Goal: Task Accomplishment & Management: Manage account settings

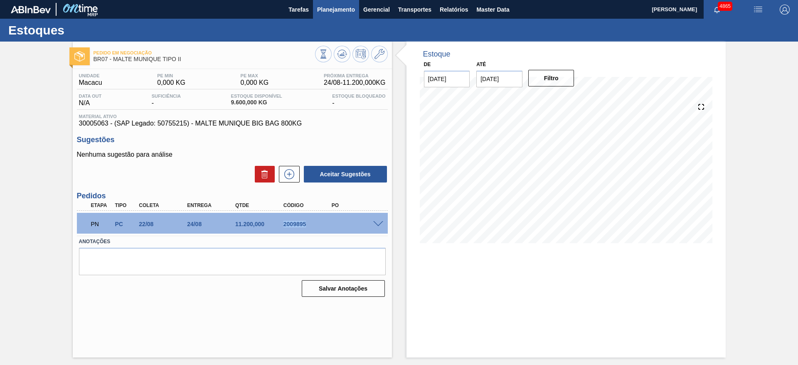
click at [322, 7] on span "Planejamento" at bounding box center [336, 10] width 38 height 10
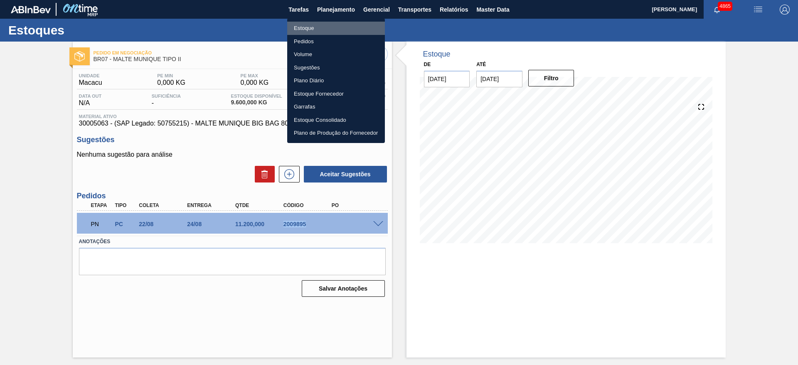
click at [320, 27] on li "Estoque" at bounding box center [336, 28] width 98 height 13
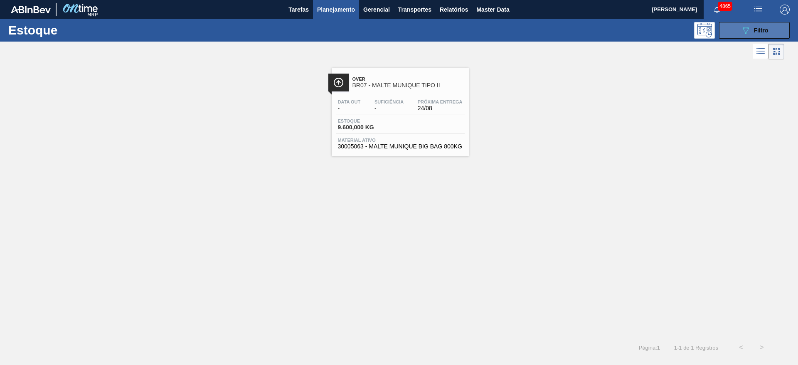
click at [767, 34] on div "089F7B8B-B2A5-4AFE-B5C0-19BA573D28AC Filtro" at bounding box center [755, 30] width 28 height 10
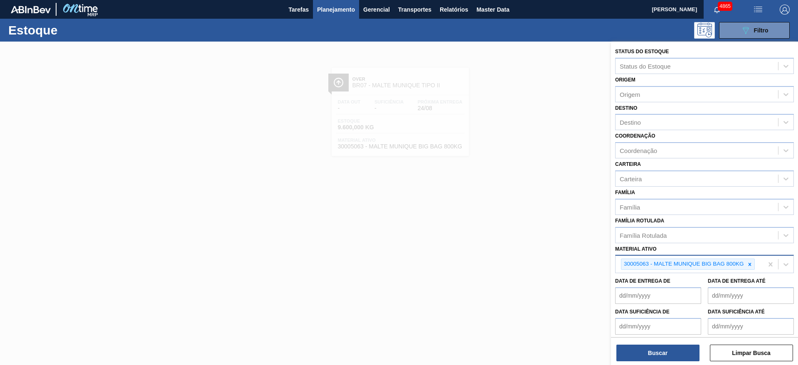
click at [753, 263] on div at bounding box center [749, 264] width 9 height 10
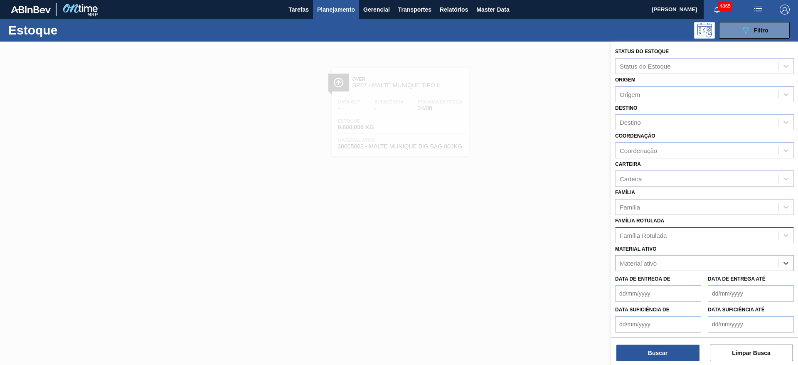
click at [693, 232] on div "Família Rotulada" at bounding box center [697, 235] width 163 height 12
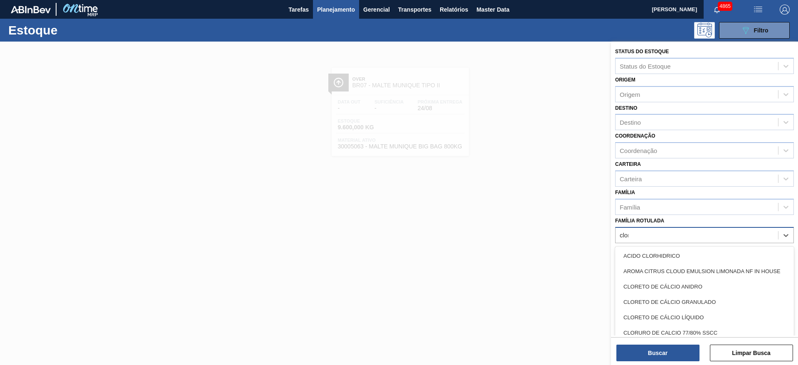
type Rotulada "clore"
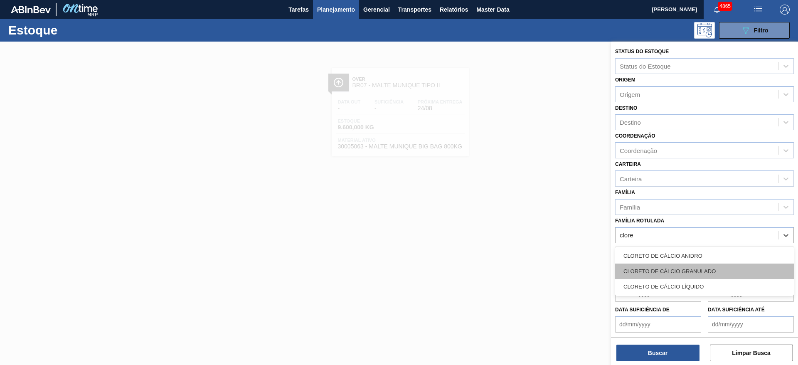
click at [661, 266] on div "CLORETO DE CÁLCIO GRANULADO" at bounding box center [704, 271] width 179 height 15
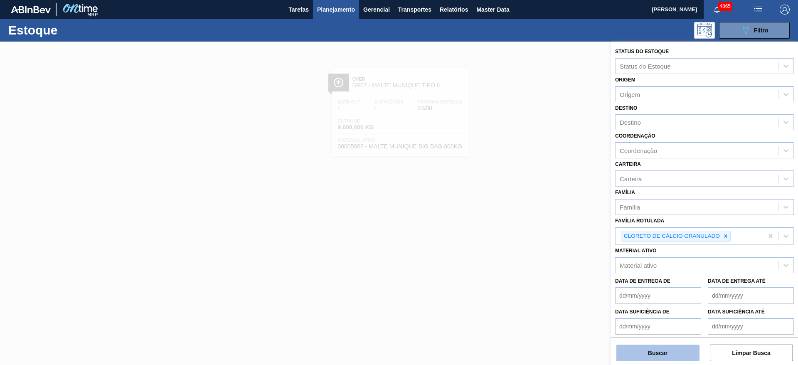
click at [681, 359] on button "Buscar" at bounding box center [658, 353] width 83 height 17
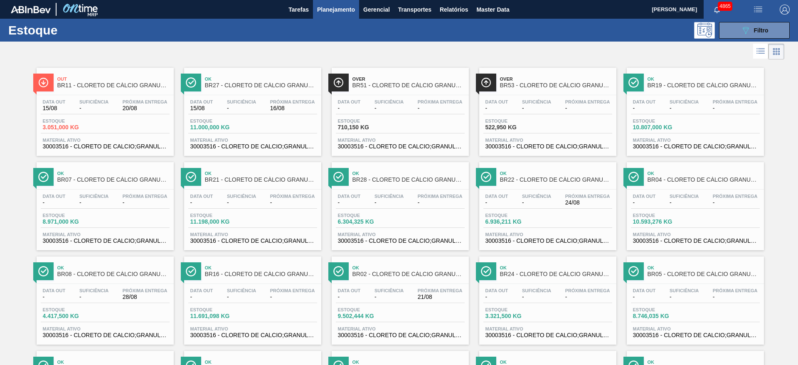
click at [527, 214] on span "Estoque" at bounding box center [515, 215] width 58 height 5
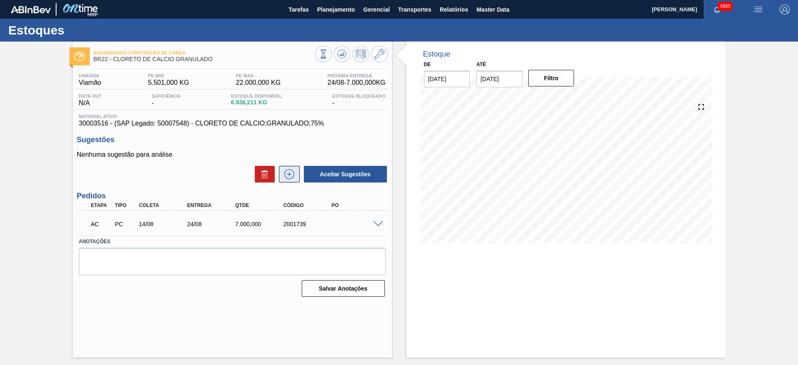
click at [293, 175] on icon at bounding box center [289, 174] width 13 height 10
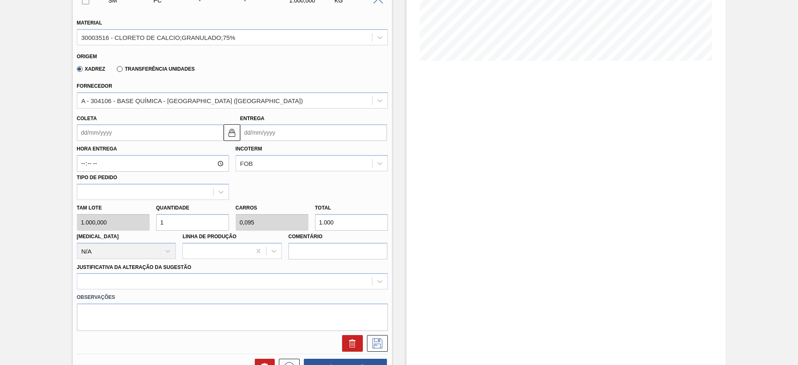
scroll to position [187, 0]
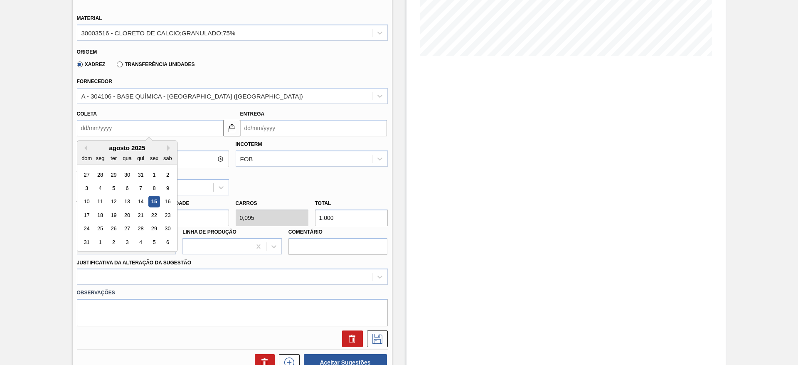
click at [160, 123] on input "Coleta" at bounding box center [150, 128] width 147 height 17
click at [123, 149] on div "agosto 2025" at bounding box center [127, 147] width 100 height 7
click at [152, 199] on div "15" at bounding box center [153, 201] width 11 height 11
type input "[DATE]"
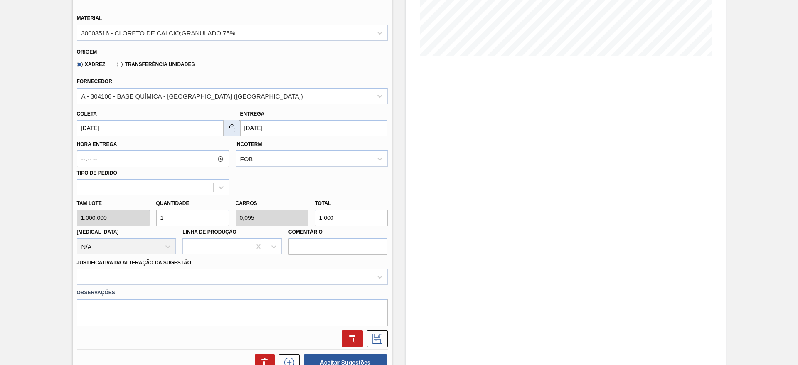
click at [228, 123] on img at bounding box center [232, 128] width 10 height 10
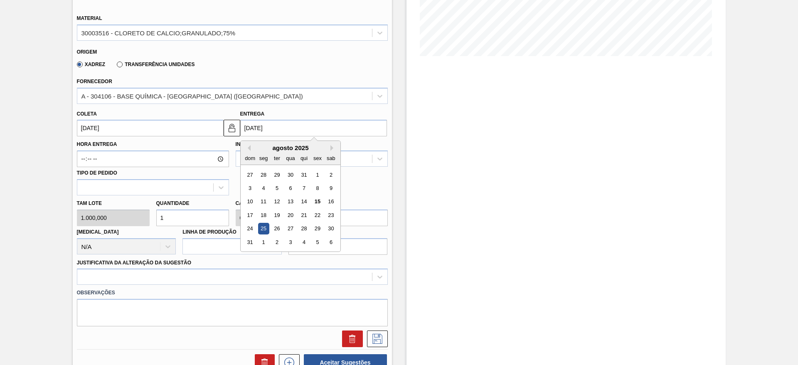
click at [250, 126] on input "[DATE]" at bounding box center [313, 128] width 147 height 17
click at [316, 217] on div "22" at bounding box center [317, 215] width 11 height 11
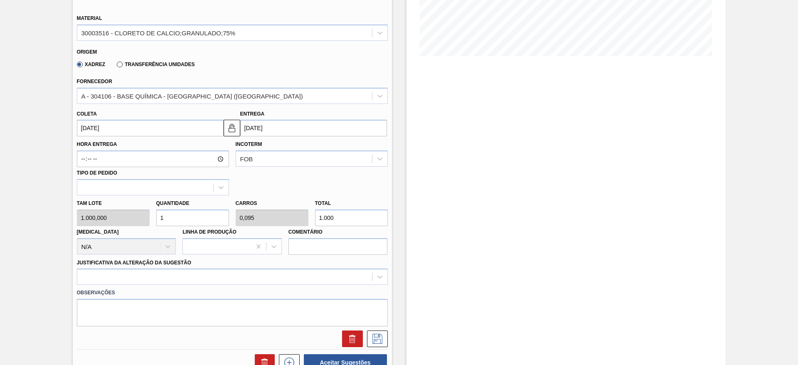
type input "[DATE]"
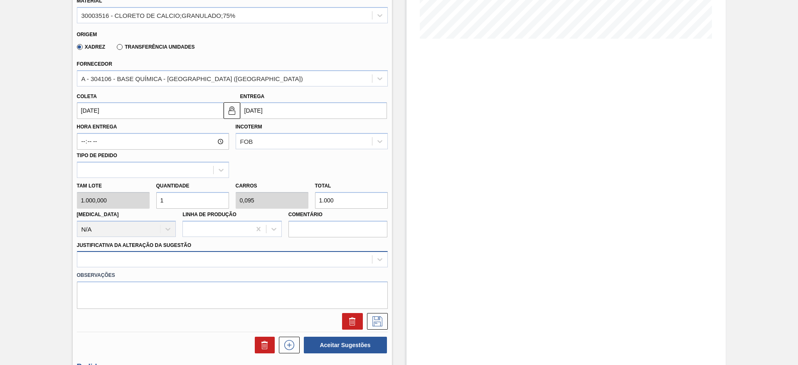
scroll to position [249, 0]
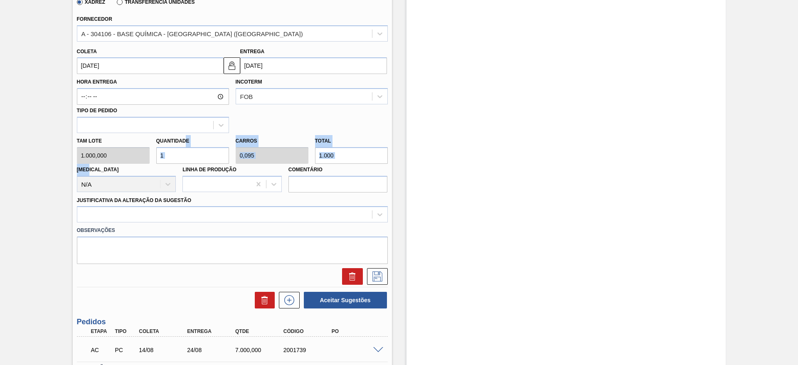
drag, startPoint x: 178, startPoint y: 151, endPoint x: 146, endPoint y: 164, distance: 34.1
click at [146, 163] on div "Tam lote 1.000,000 Quantidade 1 Carros 0,095 Total 1.000 [MEDICAL_DATA] N/A Lin…" at bounding box center [233, 162] width 318 height 59
click at [173, 161] on input "1" at bounding box center [192, 155] width 73 height 17
drag, startPoint x: 173, startPoint y: 156, endPoint x: 153, endPoint y: 153, distance: 19.8
click at [153, 153] on div "Quantidade 1" at bounding box center [192, 149] width 79 height 29
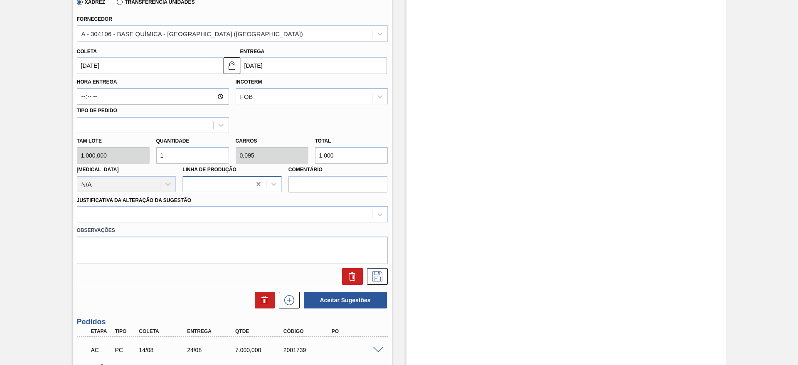
type input "7"
type input "0,667"
type input "7.000"
type input "7"
click at [267, 212] on div at bounding box center [224, 215] width 295 height 12
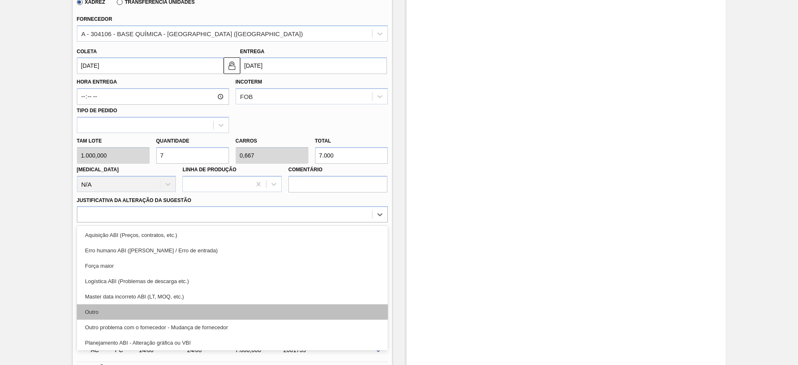
click at [239, 311] on div "Outro" at bounding box center [232, 311] width 311 height 15
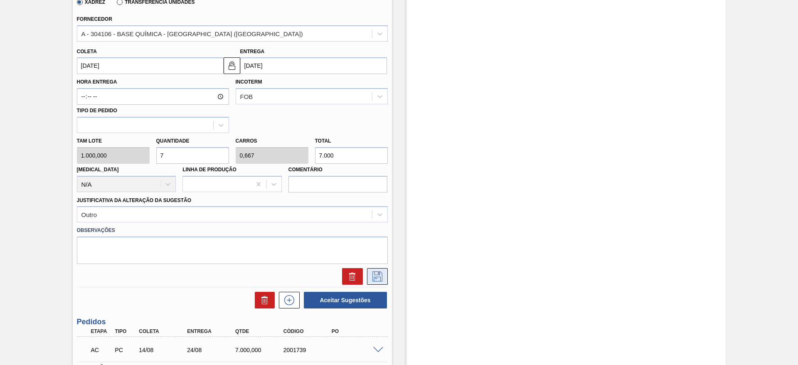
click at [373, 277] on icon at bounding box center [377, 276] width 13 height 10
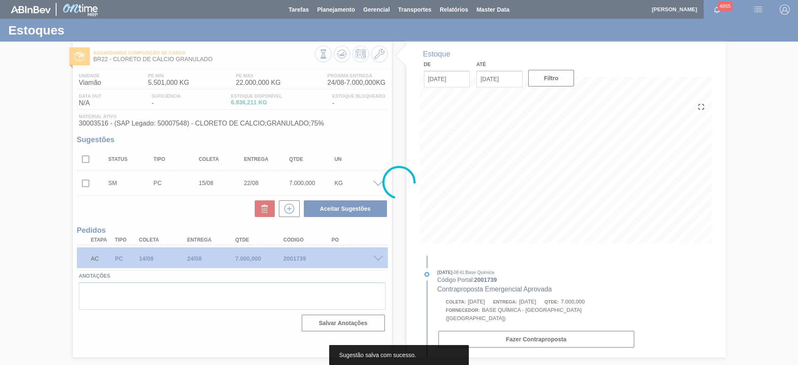
scroll to position [0, 0]
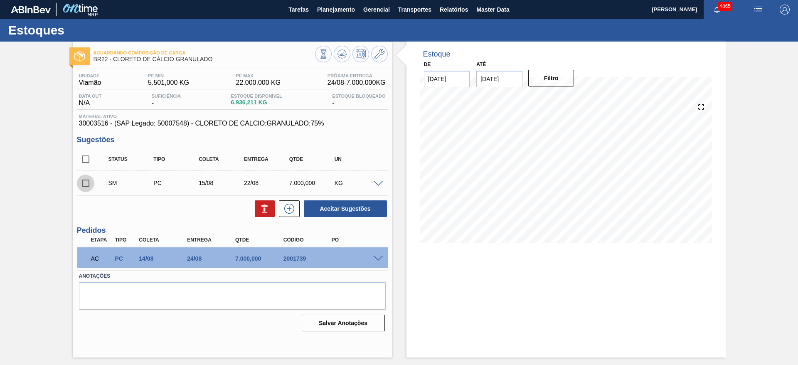
click at [86, 183] on input "checkbox" at bounding box center [85, 183] width 17 height 17
click at [377, 207] on button "Aceitar Sugestões" at bounding box center [345, 208] width 83 height 17
checkbox input "false"
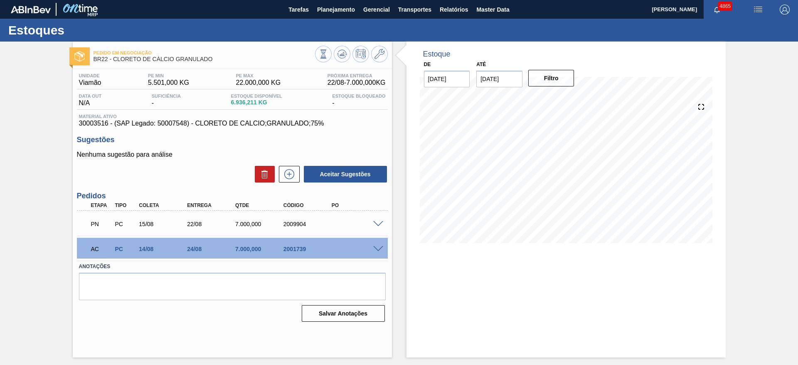
click at [378, 247] on span at bounding box center [378, 249] width 10 height 6
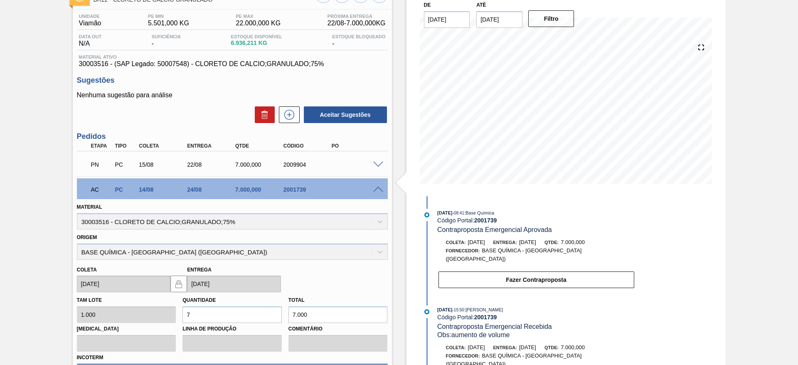
scroll to position [125, 0]
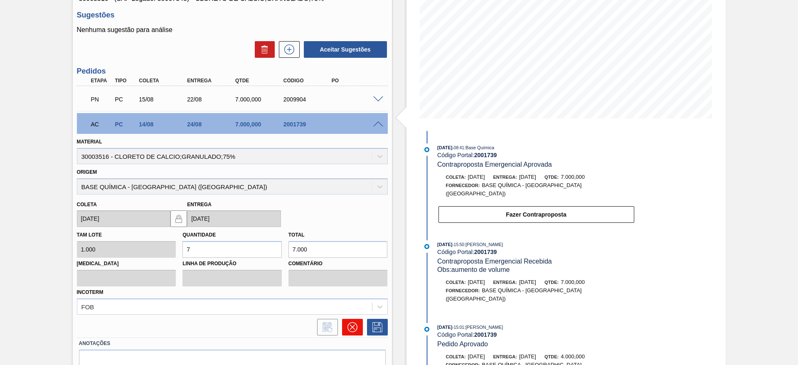
click at [353, 323] on icon at bounding box center [353, 327] width 10 height 10
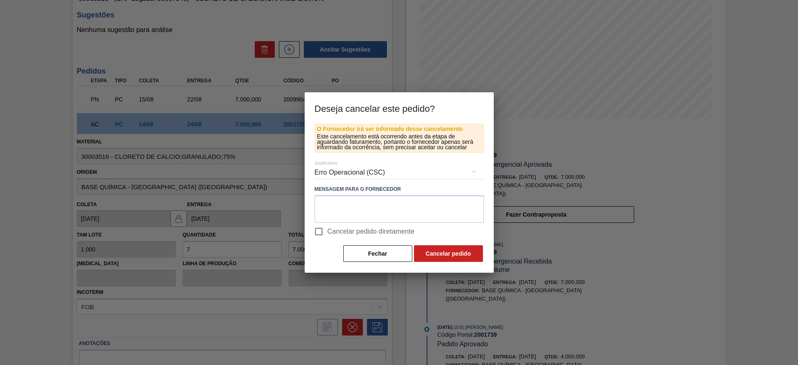
click at [317, 233] on input "Cancelar pedido diretamente" at bounding box center [318, 231] width 17 height 17
checkbox input "true"
click at [420, 252] on button "Cancelar pedido" at bounding box center [448, 253] width 69 height 17
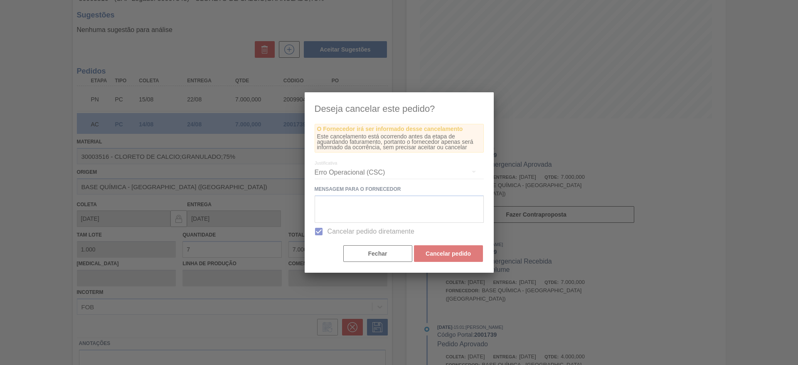
scroll to position [0, 0]
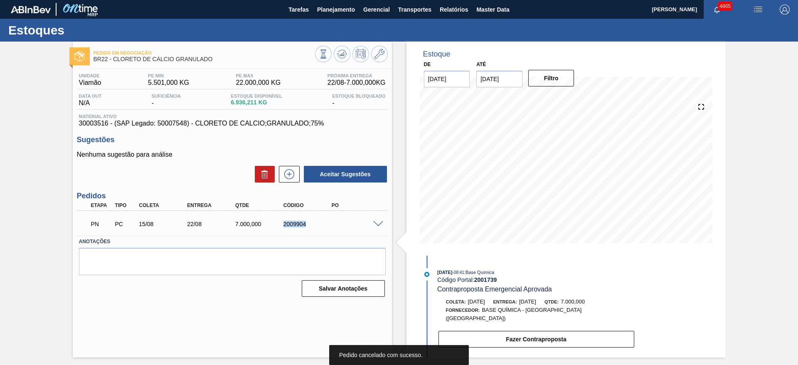
drag, startPoint x: 275, startPoint y: 229, endPoint x: 362, endPoint y: 228, distance: 86.9
click at [362, 228] on div "PN PC 15/08 22/08 7.000,000 2009904" at bounding box center [230, 223] width 289 height 17
copy div "2009904"
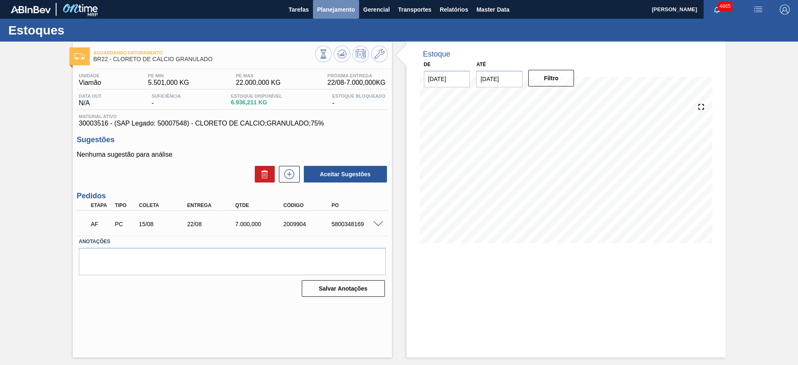
click at [345, 17] on button "Planejamento" at bounding box center [336, 9] width 46 height 19
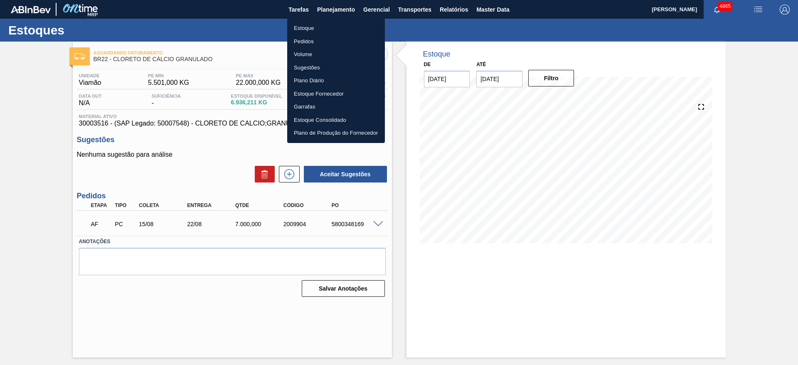
click at [334, 41] on li "Pedidos" at bounding box center [336, 41] width 98 height 13
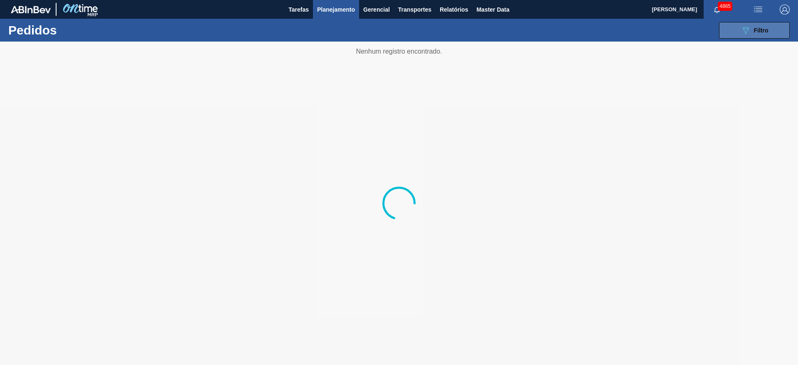
click at [743, 32] on icon "089F7B8B-B2A5-4AFE-B5C0-19BA573D28AC" at bounding box center [746, 30] width 10 height 10
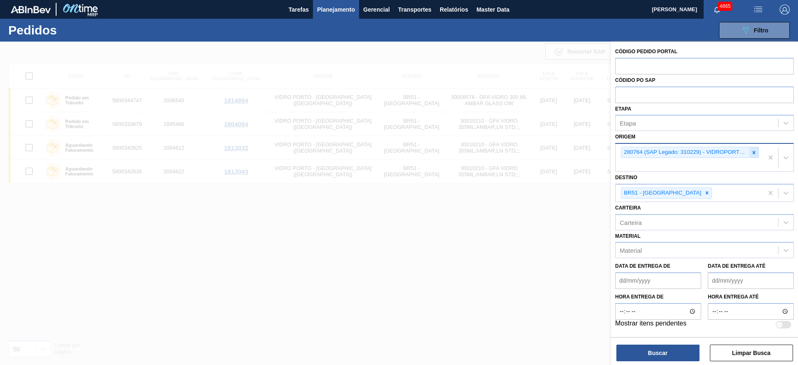
click at [750, 156] on div at bounding box center [754, 152] width 9 height 10
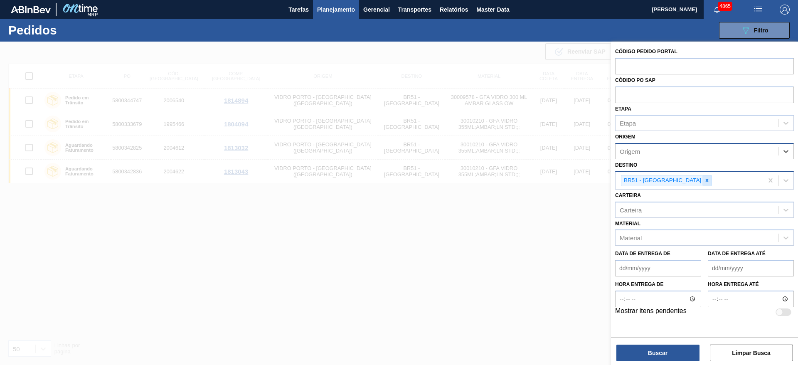
click at [703, 181] on div at bounding box center [707, 180] width 9 height 10
click at [644, 63] on input "text" at bounding box center [704, 66] width 179 height 16
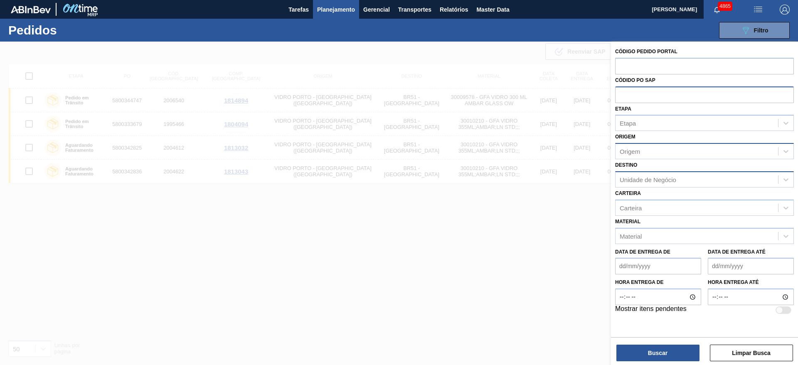
click at [632, 93] on input "text" at bounding box center [704, 94] width 179 height 16
paste input "text"
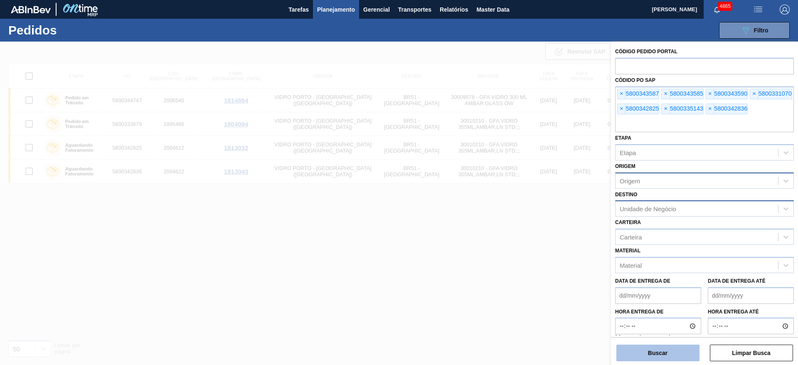
click at [652, 353] on button "Buscar" at bounding box center [658, 353] width 83 height 17
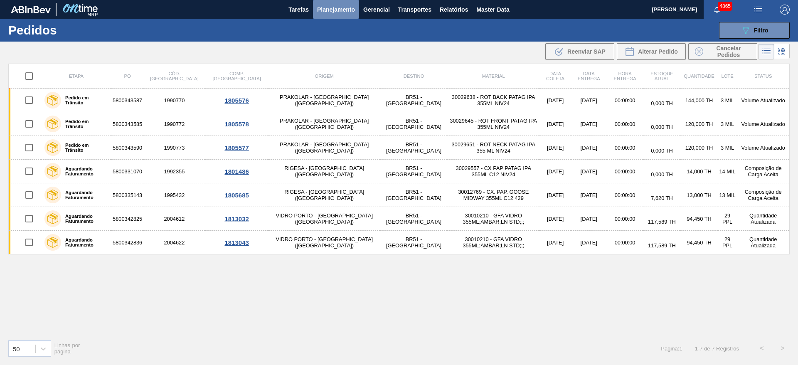
click at [331, 5] on span "Planejamento" at bounding box center [336, 10] width 38 height 10
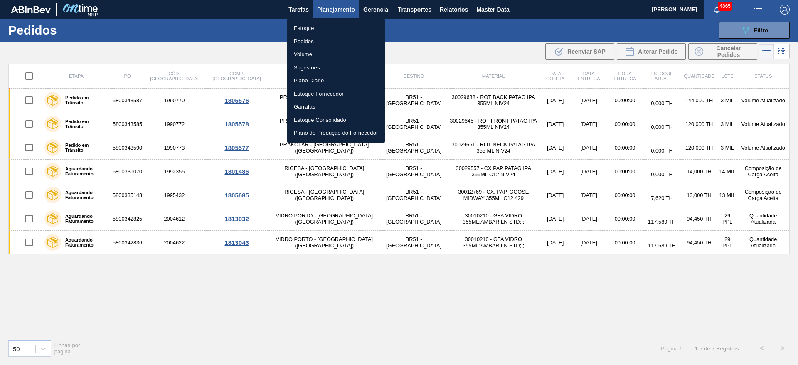
drag, startPoint x: 314, startPoint y: 24, endPoint x: 524, endPoint y: 20, distance: 210.0
click at [314, 24] on li "Estoque" at bounding box center [336, 28] width 98 height 13
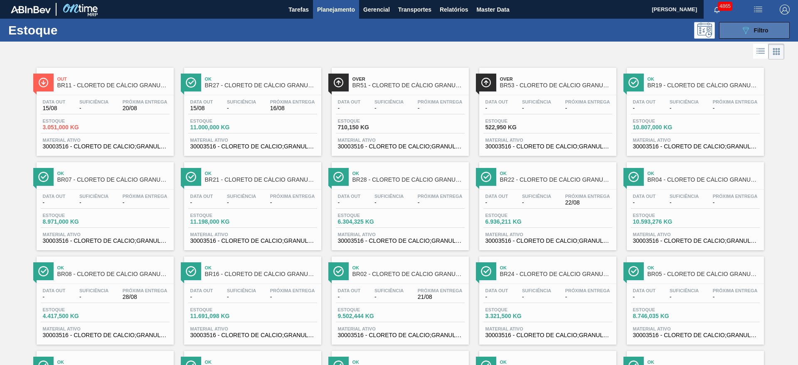
click at [780, 30] on button "089F7B8B-B2A5-4AFE-B5C0-19BA573D28AC Filtro" at bounding box center [754, 30] width 71 height 17
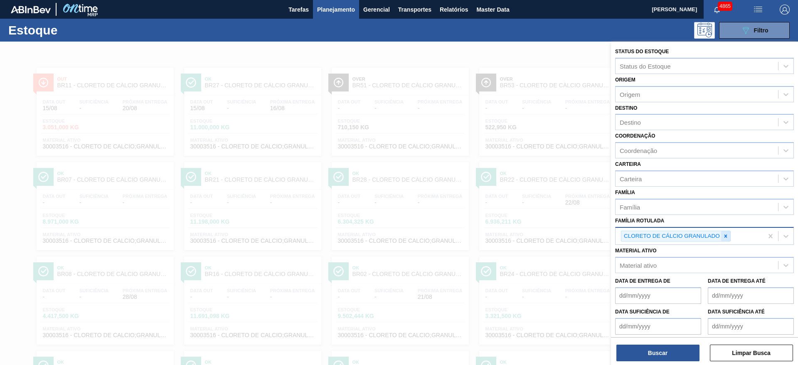
click at [727, 239] on icon at bounding box center [726, 236] width 6 height 6
click at [697, 263] on div "Material ativo" at bounding box center [697, 263] width 163 height 12
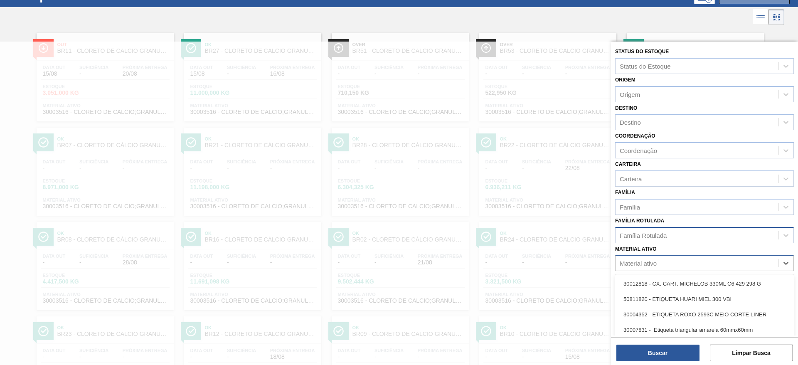
scroll to position [37, 0]
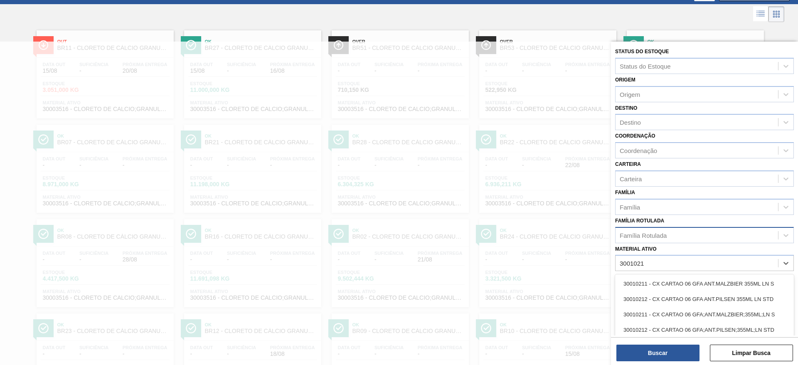
type ativo "30010210"
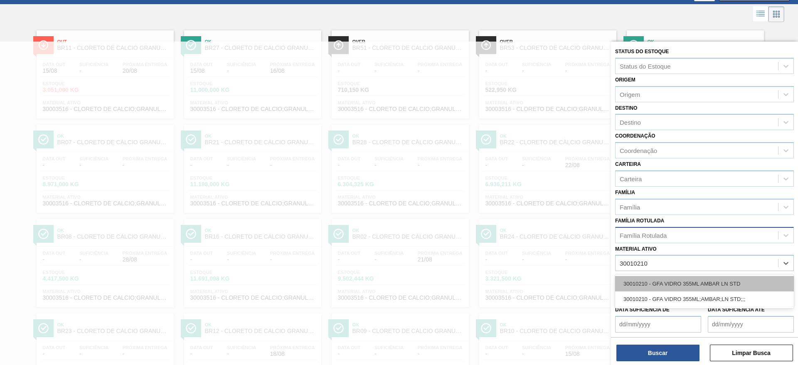
click at [673, 286] on div "30010210 - GFA VIDRO 355ML AMBAR LN STD" at bounding box center [704, 283] width 179 height 15
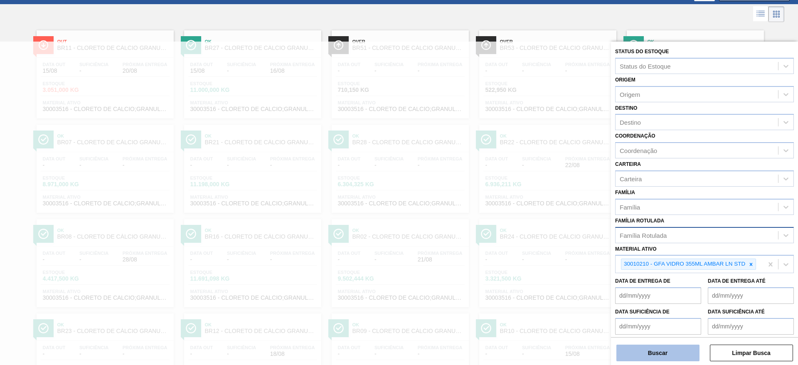
click at [629, 349] on button "Buscar" at bounding box center [658, 353] width 83 height 17
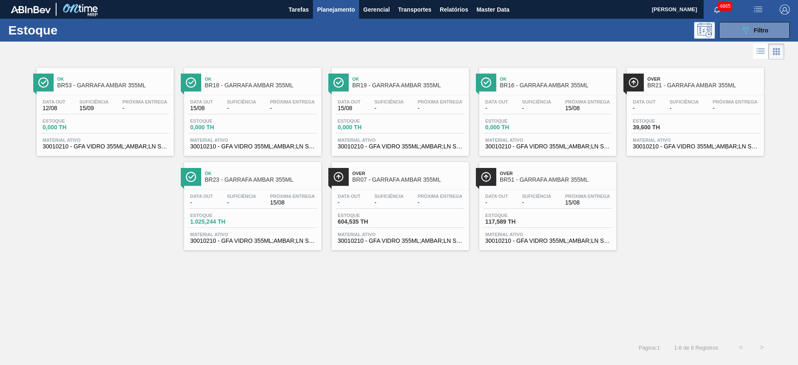
click at [472, 334] on div "Ok BR53 - GARRAFA AMBAR 355ML Data out 12/08 Suficiência 15/09 Próxima Entrega …" at bounding box center [399, 200] width 798 height 276
click at [572, 195] on span "Próxima Entrega" at bounding box center [587, 196] width 45 height 5
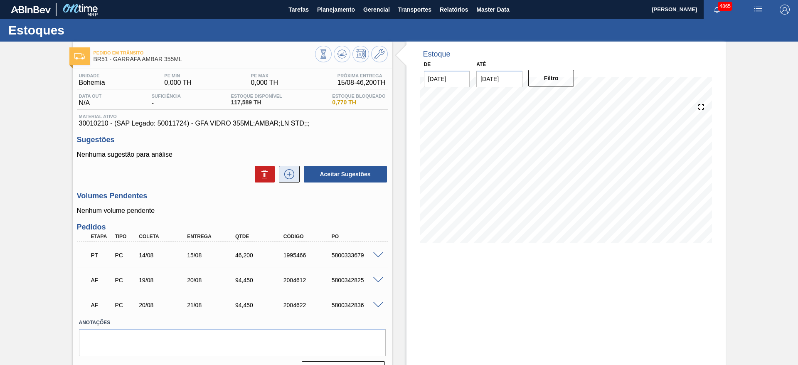
click at [286, 180] on button at bounding box center [289, 174] width 21 height 17
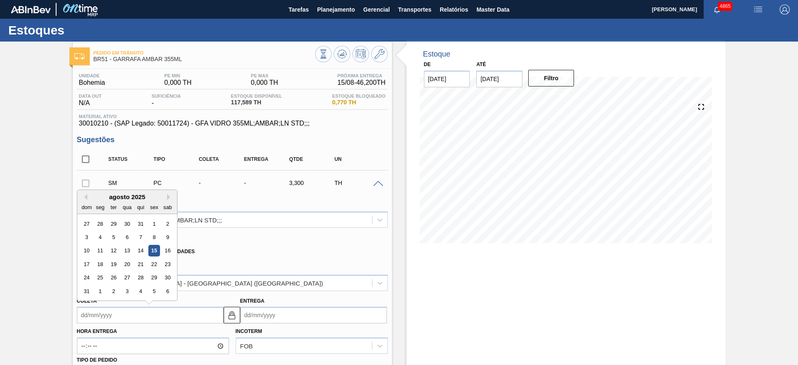
click at [185, 318] on input "Coleta" at bounding box center [150, 315] width 147 height 17
click at [115, 195] on div "agosto 2025" at bounding box center [127, 196] width 100 height 7
click at [168, 197] on button "Next Month" at bounding box center [170, 197] width 6 height 6
click at [85, 196] on button "Previous Month" at bounding box center [84, 197] width 6 height 6
click at [126, 274] on div "27" at bounding box center [126, 277] width 11 height 11
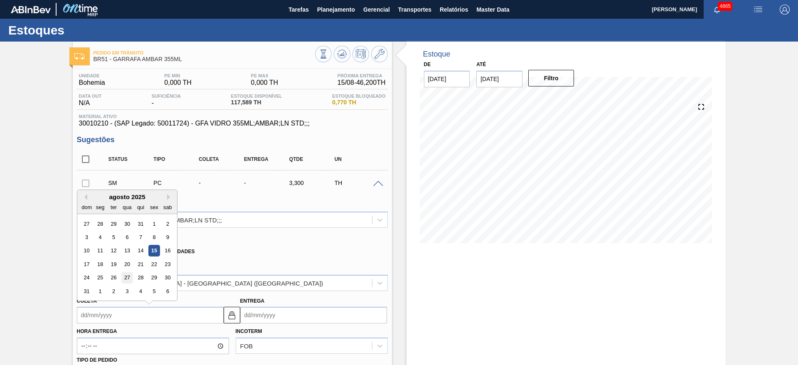
type input "27/08/2025"
type input "28/08/2025"
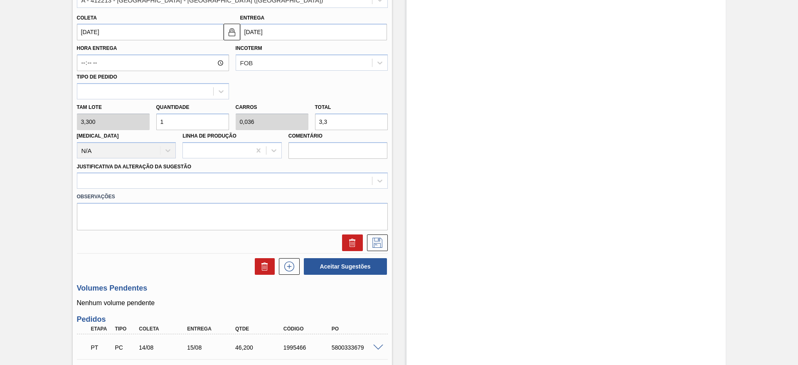
scroll to position [374, 0]
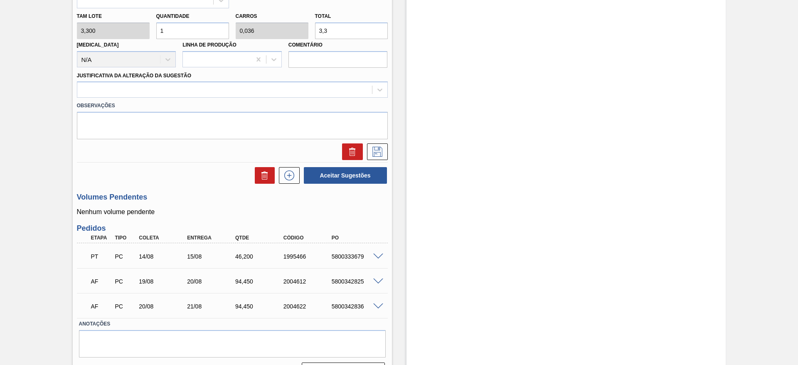
click at [379, 279] on span at bounding box center [378, 282] width 10 height 6
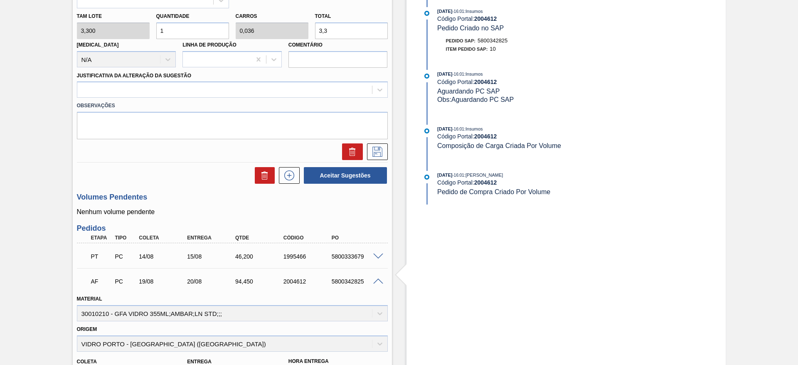
scroll to position [561, 0]
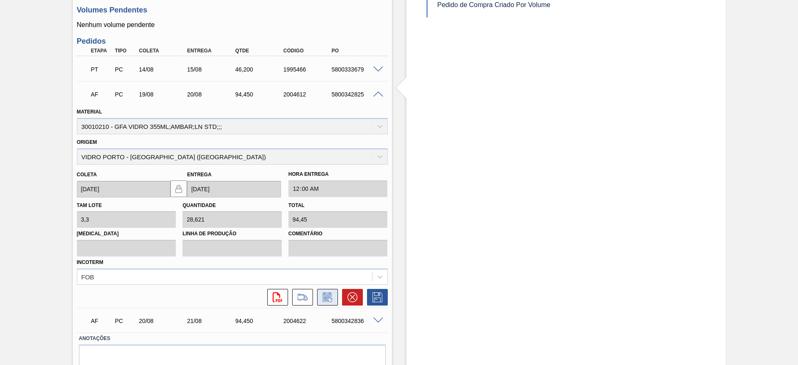
click at [323, 298] on icon at bounding box center [327, 297] width 13 height 10
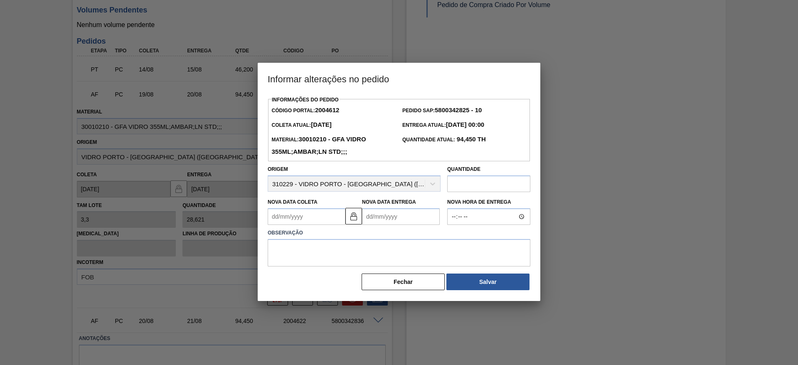
click at [479, 191] on input "text" at bounding box center [488, 183] width 83 height 17
type input "46,2"
click at [386, 249] on textarea at bounding box center [399, 252] width 263 height 27
type textarea "qtde"
click at [513, 281] on button "Salvar" at bounding box center [488, 282] width 83 height 17
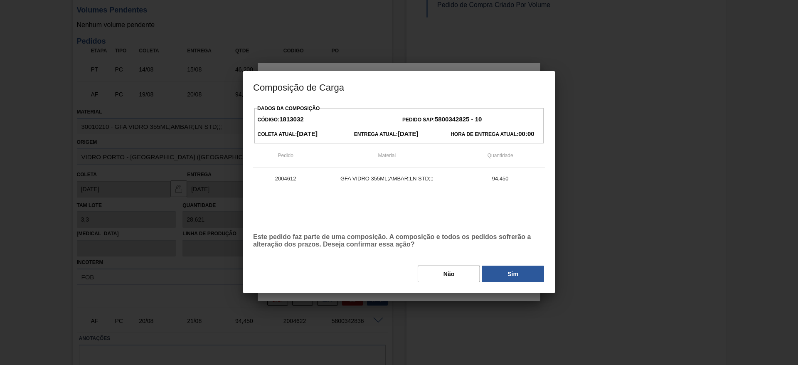
click at [505, 265] on div "Dados da Composição Código: 1813032 Pedido SAP: 5800342825 - 10 Coleta Atual: 1…" at bounding box center [399, 193] width 292 height 180
click at [507, 272] on button "Sim" at bounding box center [513, 274] width 62 height 17
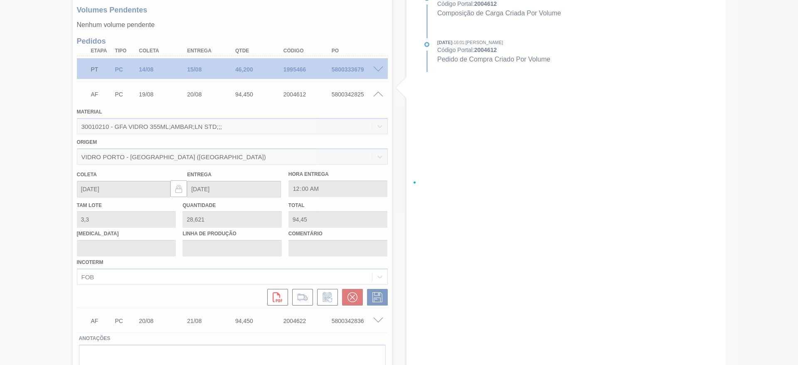
type input "14"
type input "46,2"
type input "qtde"
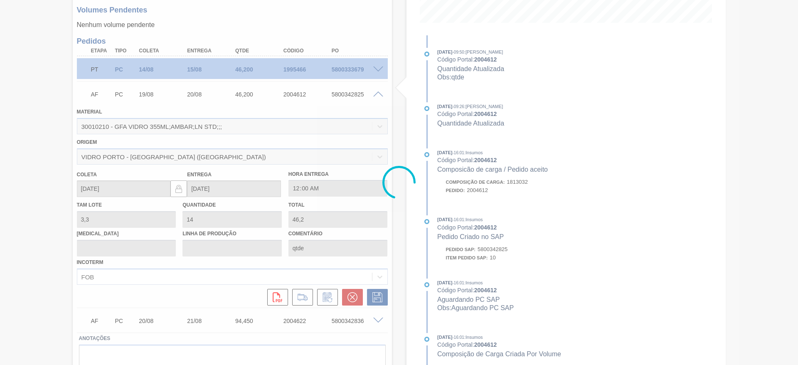
scroll to position [54, 0]
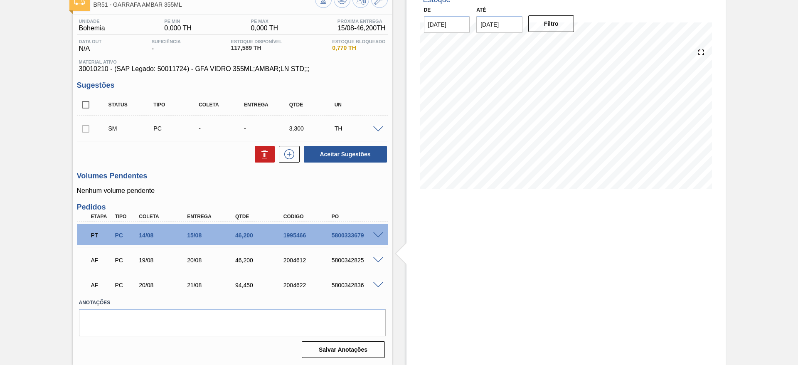
click at [374, 283] on span at bounding box center [378, 285] width 10 height 6
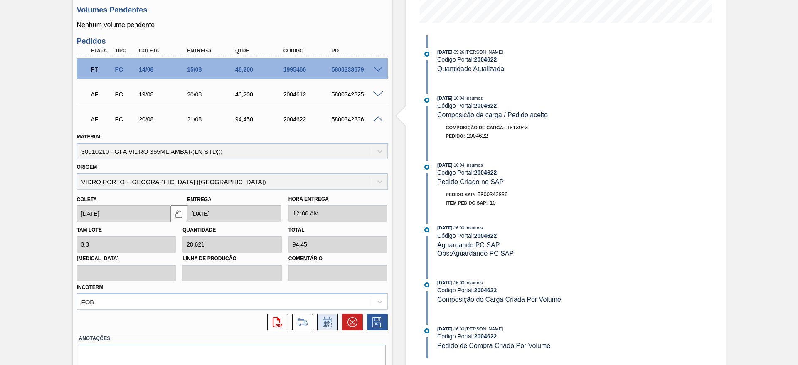
click at [328, 324] on icon at bounding box center [327, 322] width 13 height 10
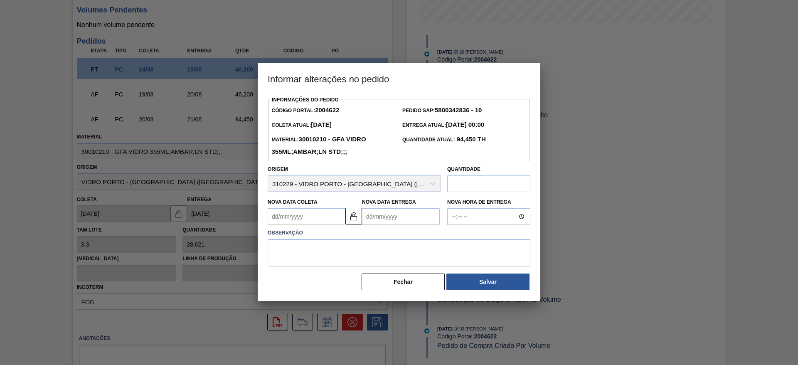
click at [454, 187] on input "text" at bounding box center [488, 183] width 83 height 17
type input "46,2"
click at [425, 254] on textarea at bounding box center [399, 252] width 263 height 27
type textarea "qtde"
click at [472, 281] on button "Salvar" at bounding box center [488, 282] width 83 height 17
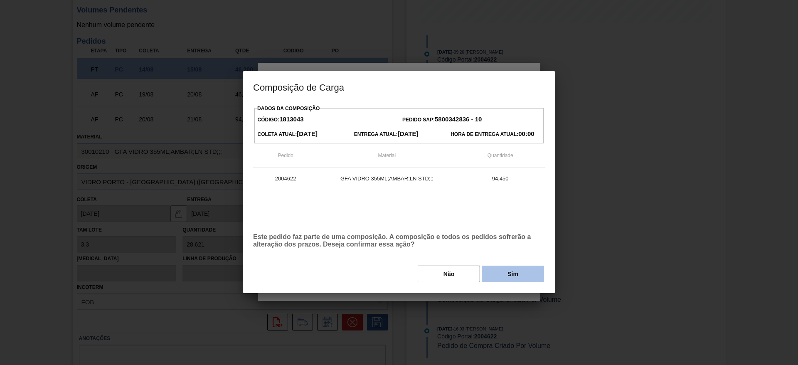
click at [499, 279] on button "Sim" at bounding box center [513, 274] width 62 height 17
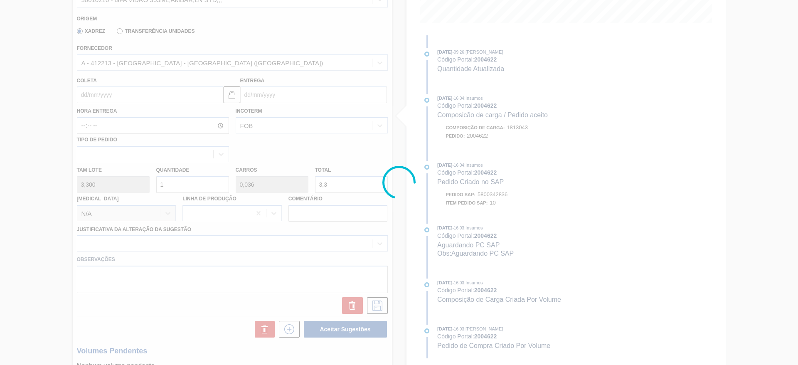
scroll to position [561, 0]
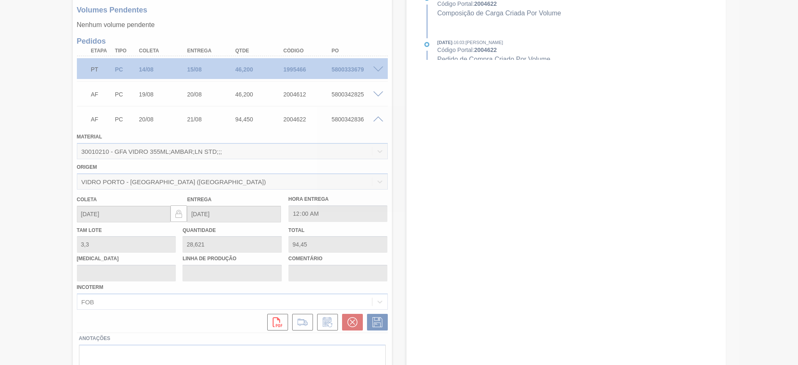
type input "14"
type input "46,2"
type input "qtde"
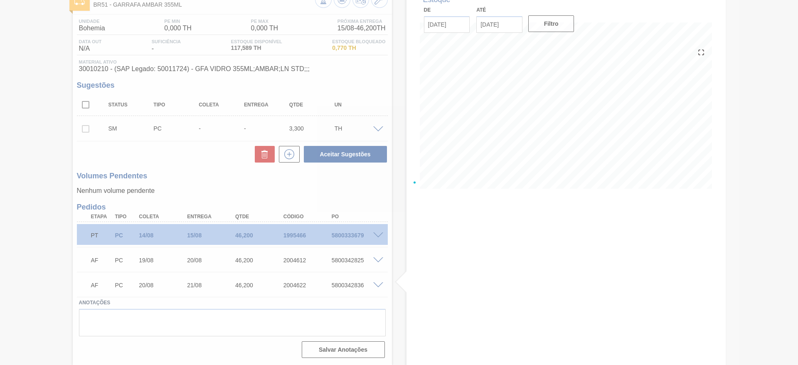
scroll to position [54, 0]
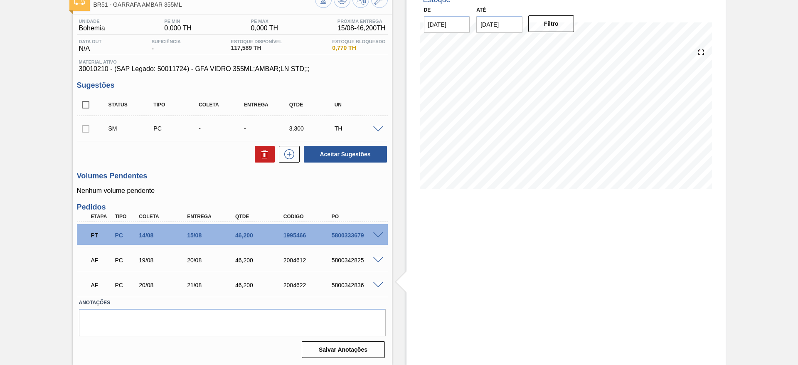
click at [740, 21] on div "Pedido em Trânsito BR51 - GARRAFA AMBAR 355ML Unidade Bohemia PE MIN 0,000 TH P…" at bounding box center [399, 176] width 798 height 378
click at [375, 127] on span at bounding box center [378, 129] width 10 height 6
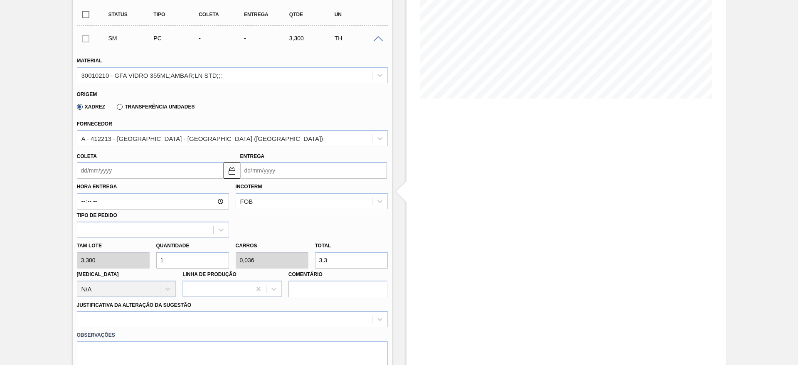
scroll to position [146, 0]
click at [203, 77] on div "30010210 - GFA VIDRO 355ML;AMBAR;LN STD;;;" at bounding box center [151, 73] width 141 height 7
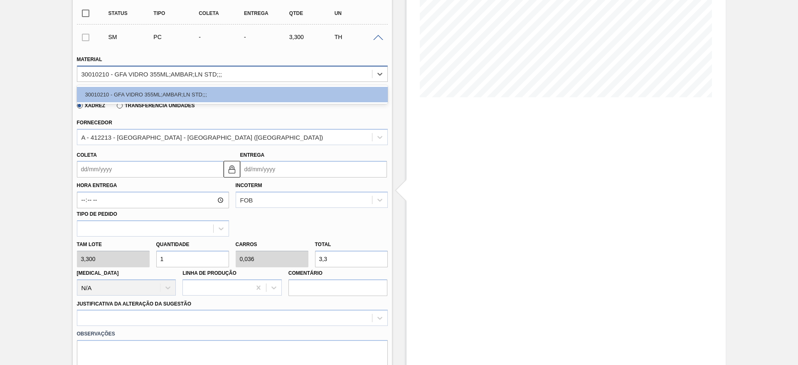
click at [207, 73] on div "30010210 - GFA VIDRO 355ML;AMBAR;LN STD;;;" at bounding box center [151, 73] width 141 height 7
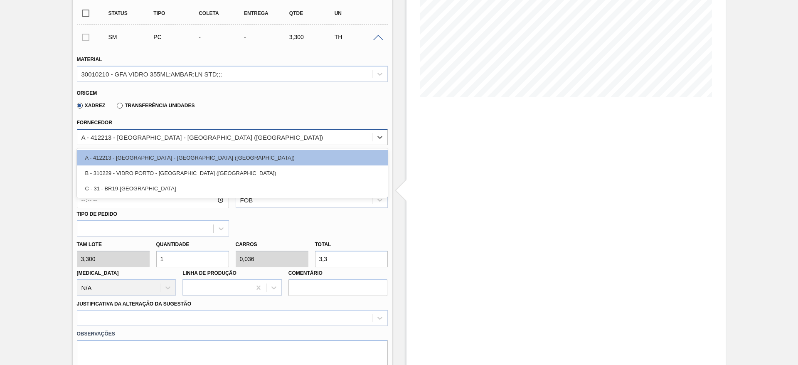
click at [207, 134] on div "A - 412213 - SAINT GOBAIN - JACUTINGA (MG)" at bounding box center [202, 136] width 242 height 7
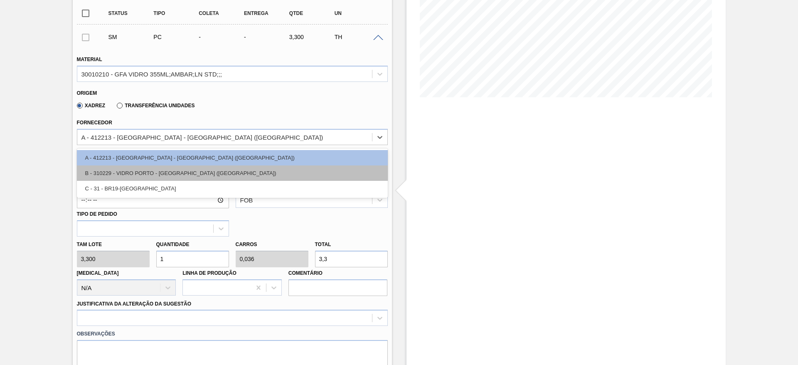
click at [215, 177] on div "B - 310229 - VIDRO PORTO - PORTO FERREIRA (SP)" at bounding box center [232, 172] width 311 height 15
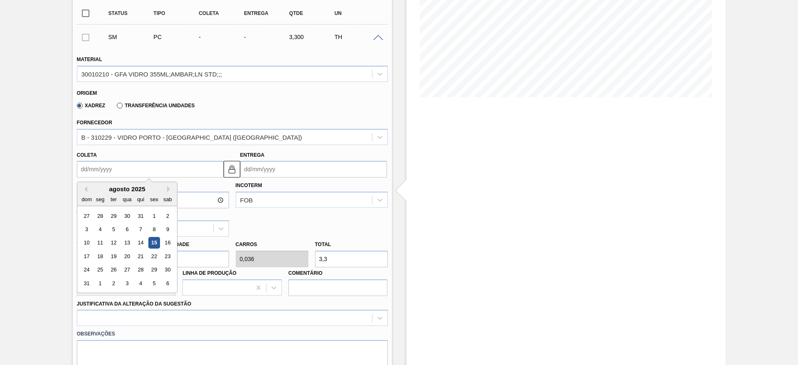
click at [160, 175] on input "Coleta" at bounding box center [150, 169] width 147 height 17
click at [128, 190] on div "agosto 2025" at bounding box center [127, 188] width 100 height 7
drag, startPoint x: 125, startPoint y: 272, endPoint x: 118, endPoint y: 273, distance: 6.7
click at [121, 273] on div "24 25 26 27 28 29 30" at bounding box center [127, 269] width 94 height 13
click at [127, 273] on div "27" at bounding box center [126, 269] width 11 height 11
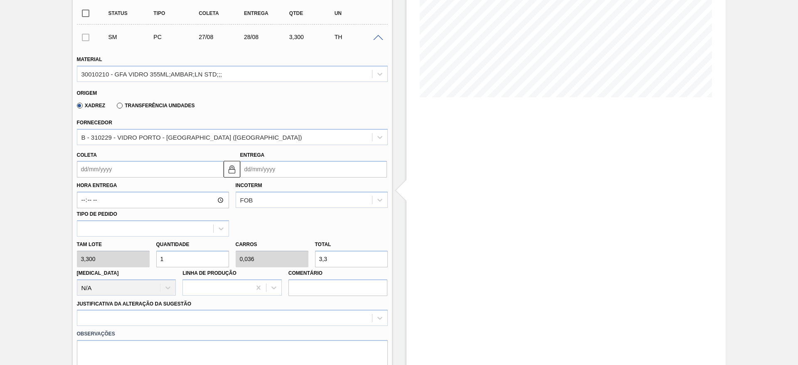
type input "27/08/2025"
type input "28/08/2025"
click at [130, 270] on div "Tam lote 3,300 Quantidade 1 Carros 0,036 Total 3,3 Doca N/A Linha de Produção C…" at bounding box center [233, 266] width 318 height 59
click at [172, 260] on input "1" at bounding box center [192, 259] width 73 height 17
type input "14"
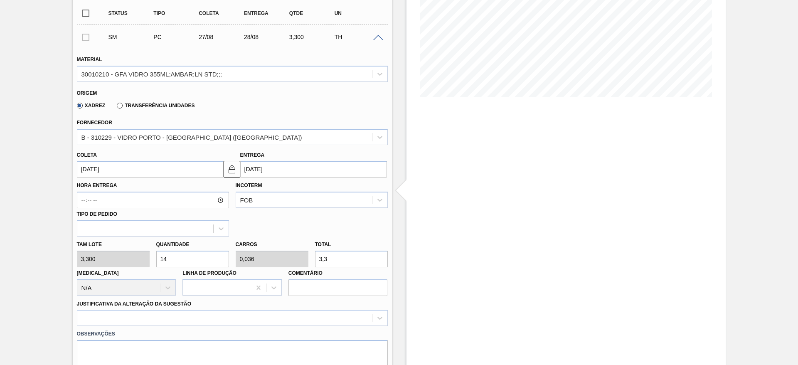
type input "0,5"
type input "46,2"
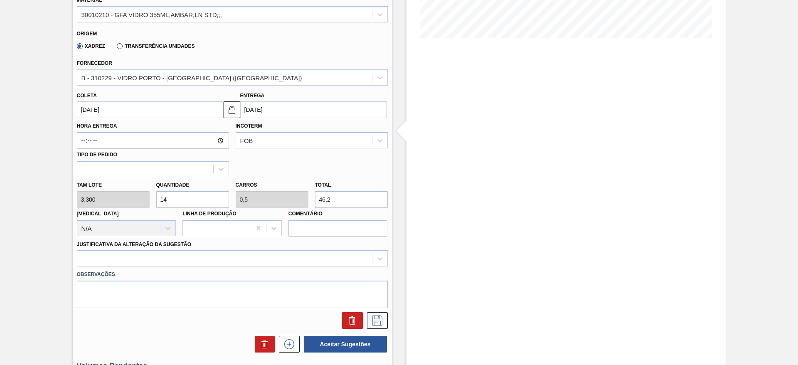
scroll to position [271, 0]
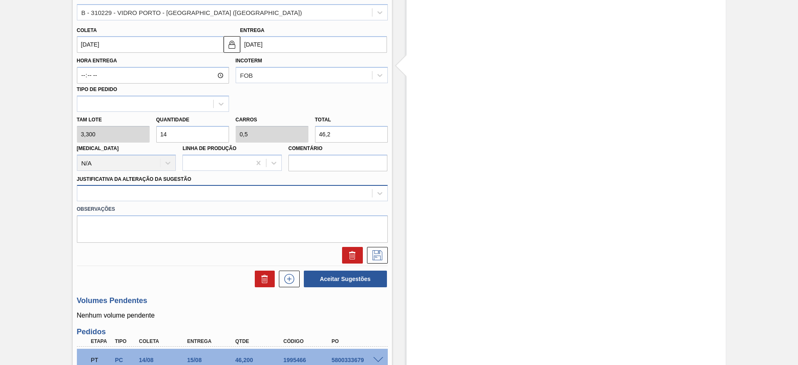
type input "14"
click at [182, 192] on div at bounding box center [224, 194] width 295 height 12
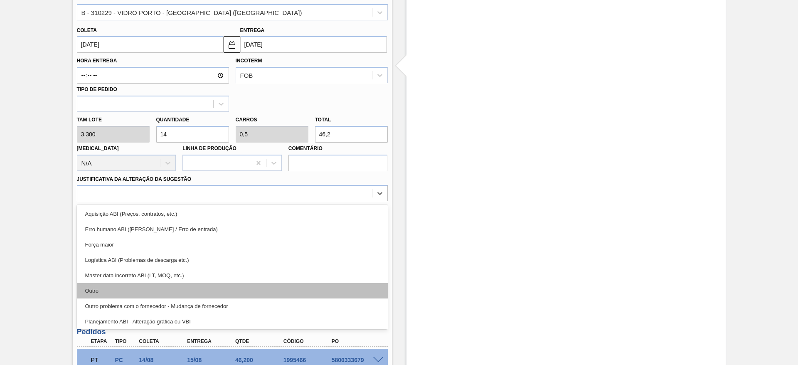
click at [183, 294] on div "Outro" at bounding box center [232, 290] width 311 height 15
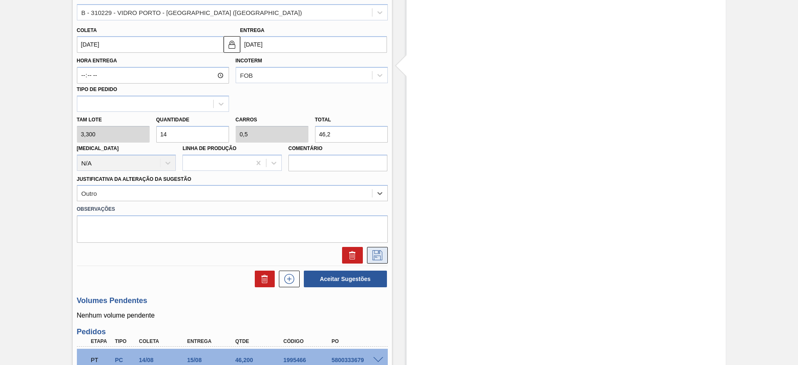
click at [375, 256] on icon at bounding box center [378, 255] width 10 height 10
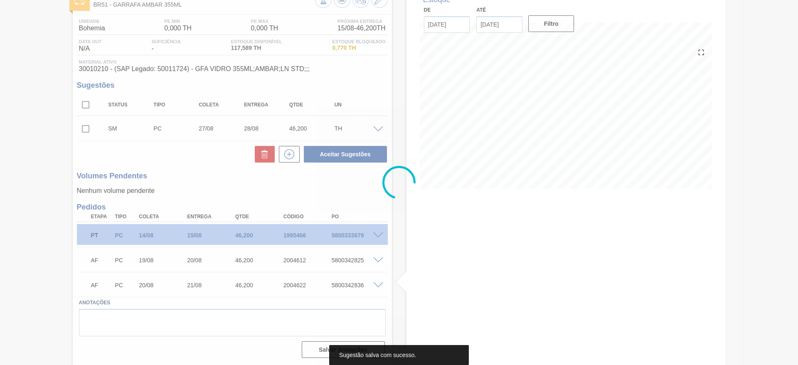
scroll to position [54, 0]
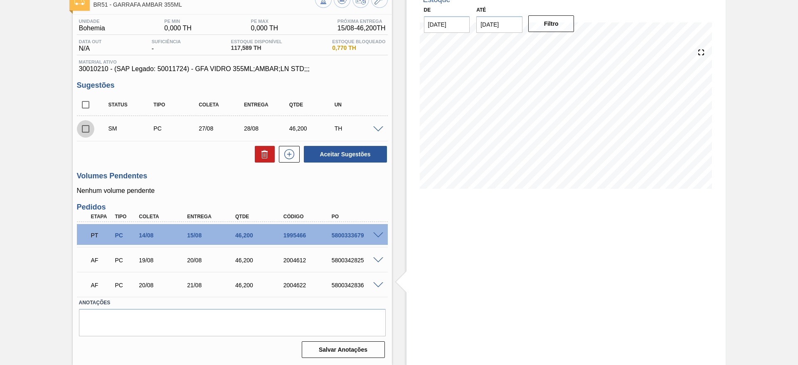
click at [84, 130] on input "checkbox" at bounding box center [85, 128] width 17 height 17
click at [315, 161] on button "Aceitar Sugestões" at bounding box center [345, 154] width 83 height 17
checkbox input "false"
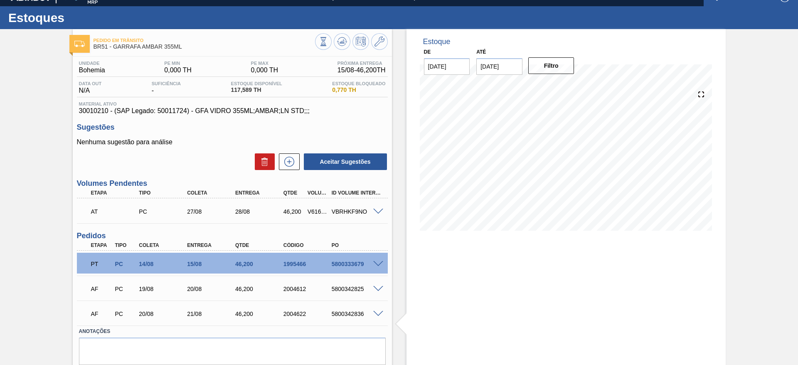
scroll to position [0, 0]
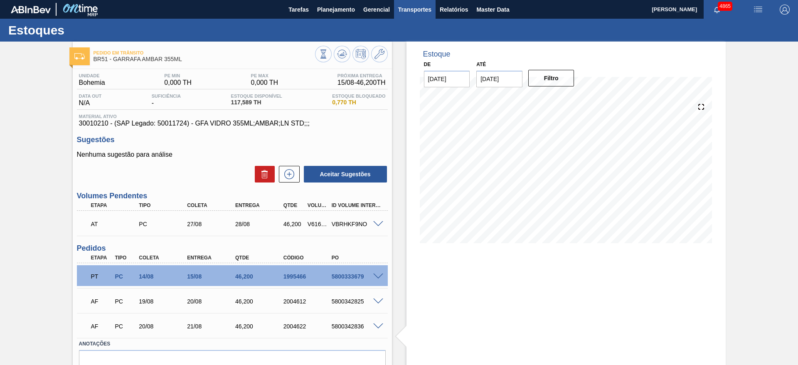
click at [427, 5] on span "Transportes" at bounding box center [414, 10] width 33 height 10
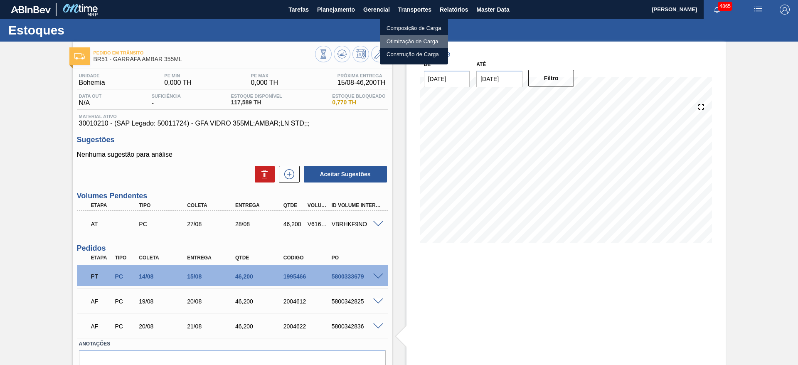
click at [439, 39] on li "Otimização de Carga" at bounding box center [414, 41] width 68 height 13
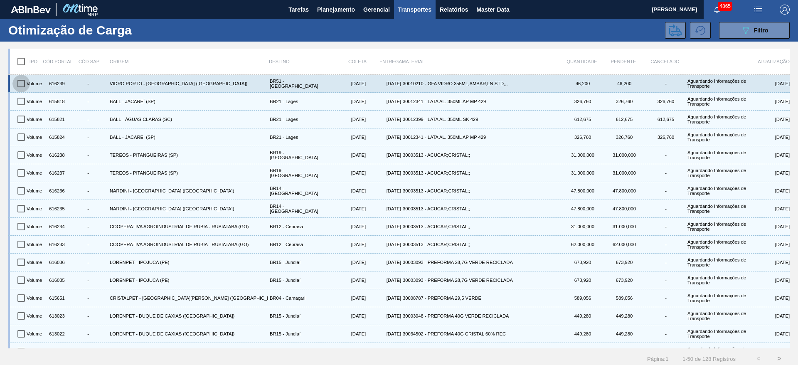
click at [21, 83] on input "checkbox" at bounding box center [20, 83] width 17 height 17
checkbox input "true"
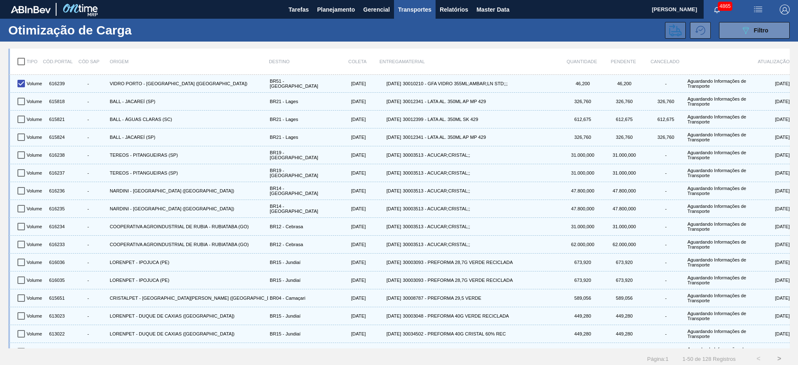
click at [679, 32] on icon at bounding box center [675, 30] width 12 height 12
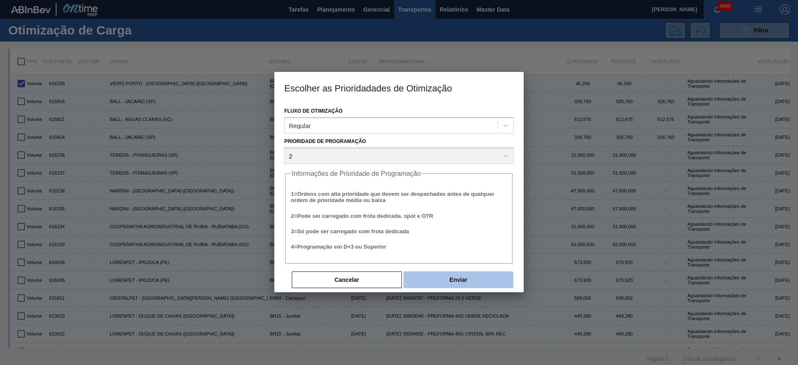
click at [427, 279] on button "Enviar" at bounding box center [459, 279] width 110 height 17
